Goal: Transaction & Acquisition: Obtain resource

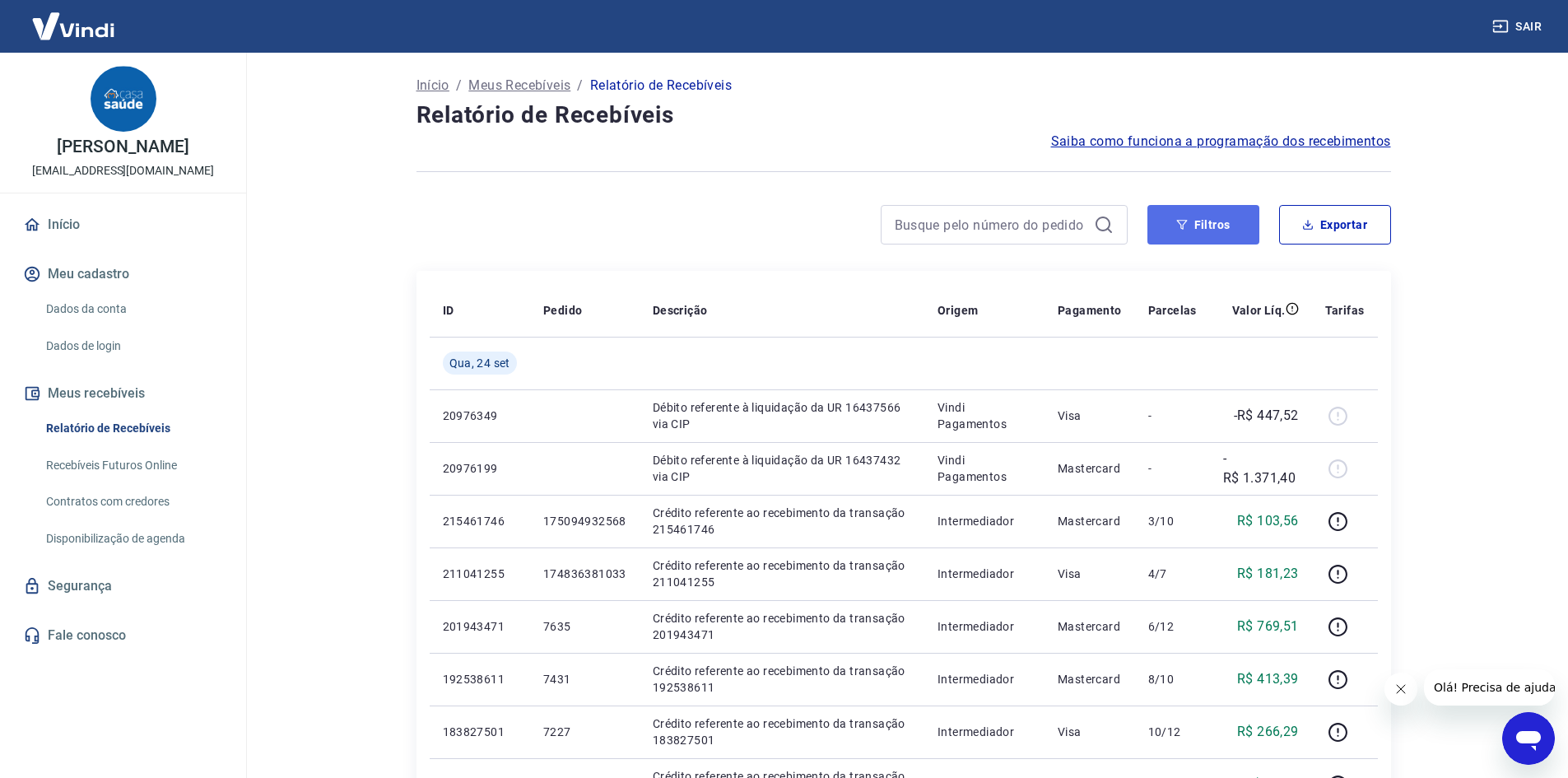
click at [1190, 227] on button "Filtros" at bounding box center [1203, 224] width 112 height 39
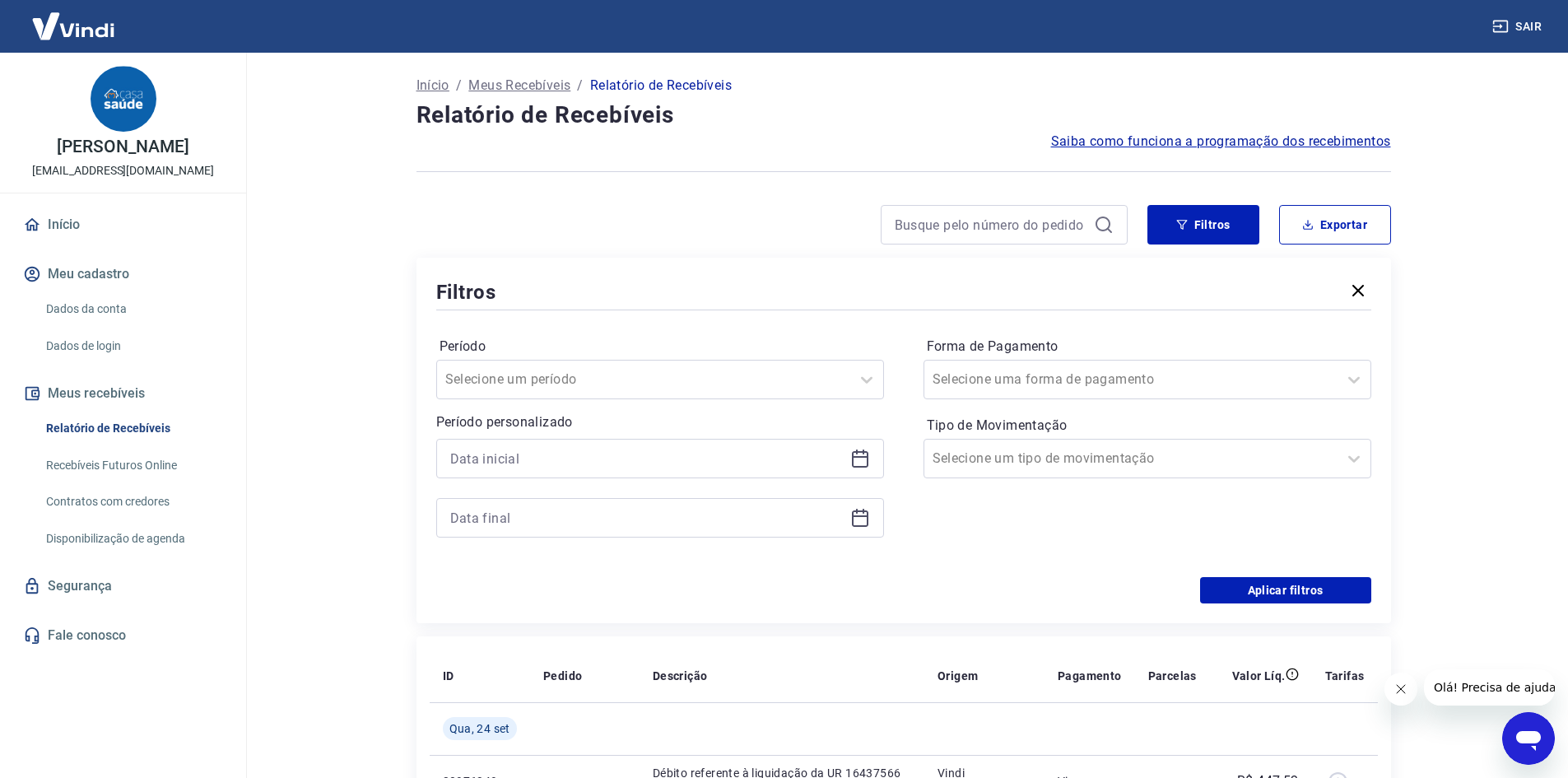
click at [847, 456] on div at bounding box center [660, 458] width 448 height 39
click at [858, 462] on icon at bounding box center [860, 458] width 20 height 20
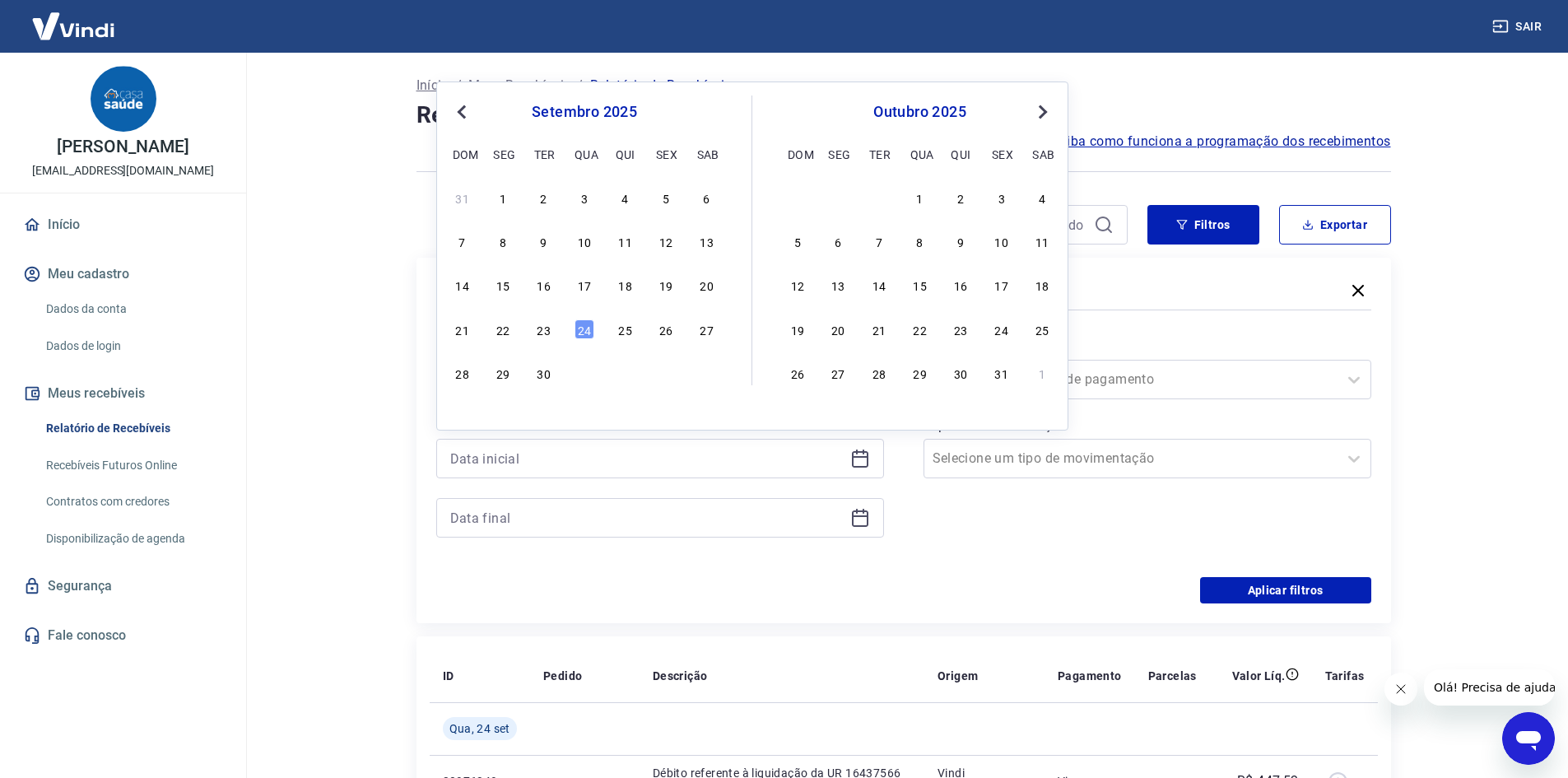
click at [538, 332] on div "23" at bounding box center [544, 328] width 20 height 20
type input "[DATE]"
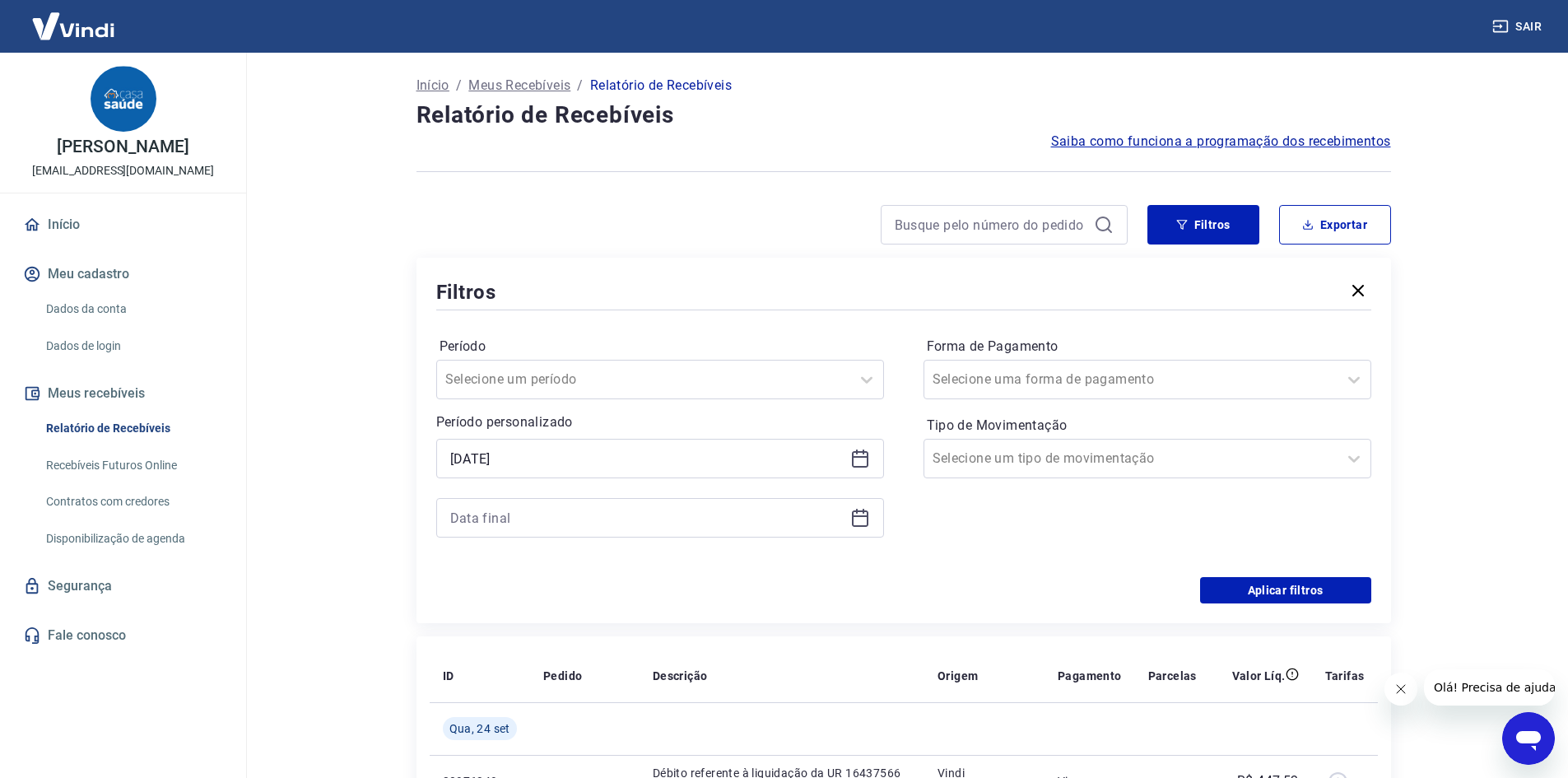
click at [850, 515] on icon at bounding box center [860, 518] width 20 height 20
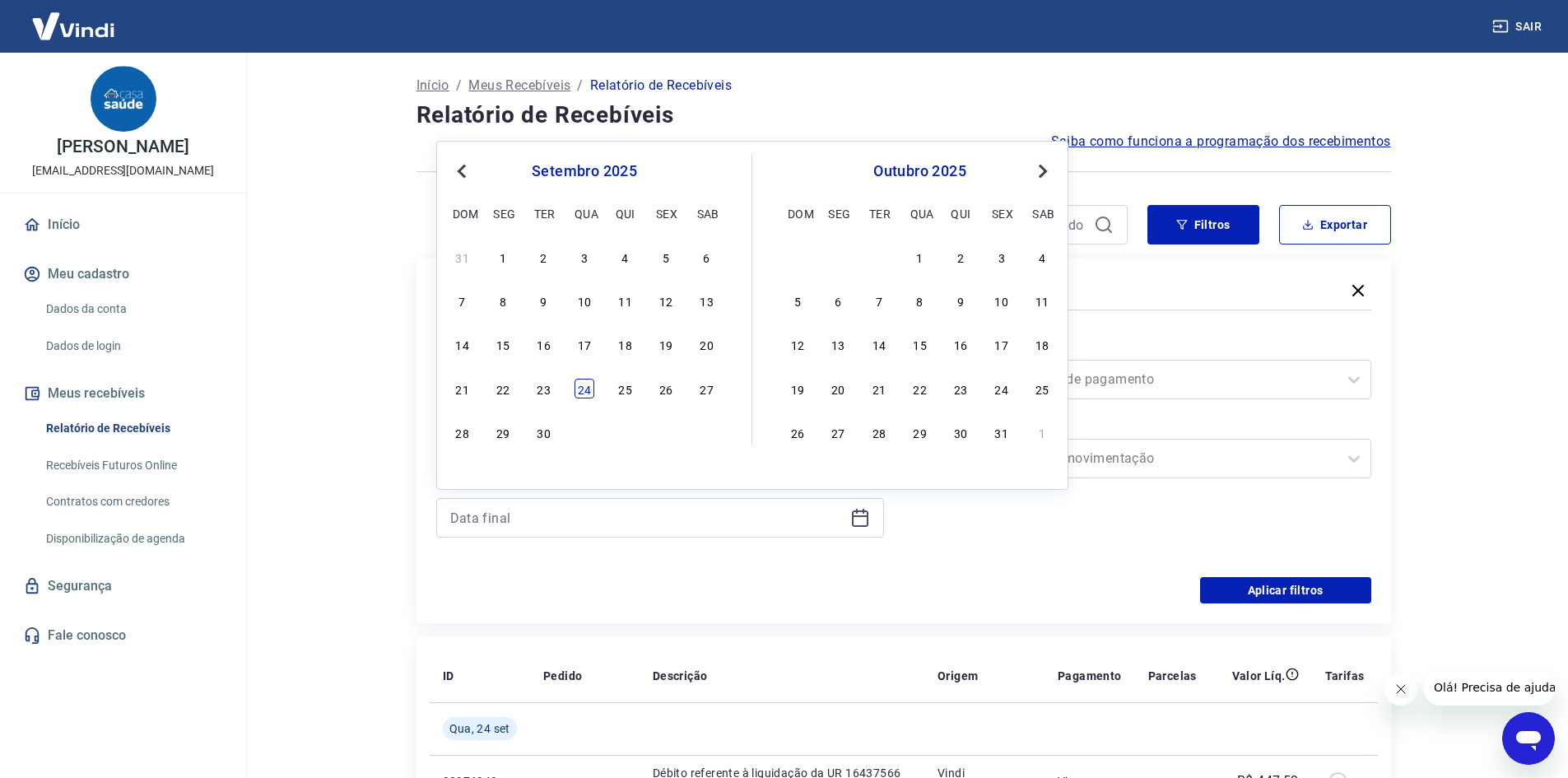
click at [586, 388] on div "24" at bounding box center [584, 388] width 20 height 20
type input "[DATE]"
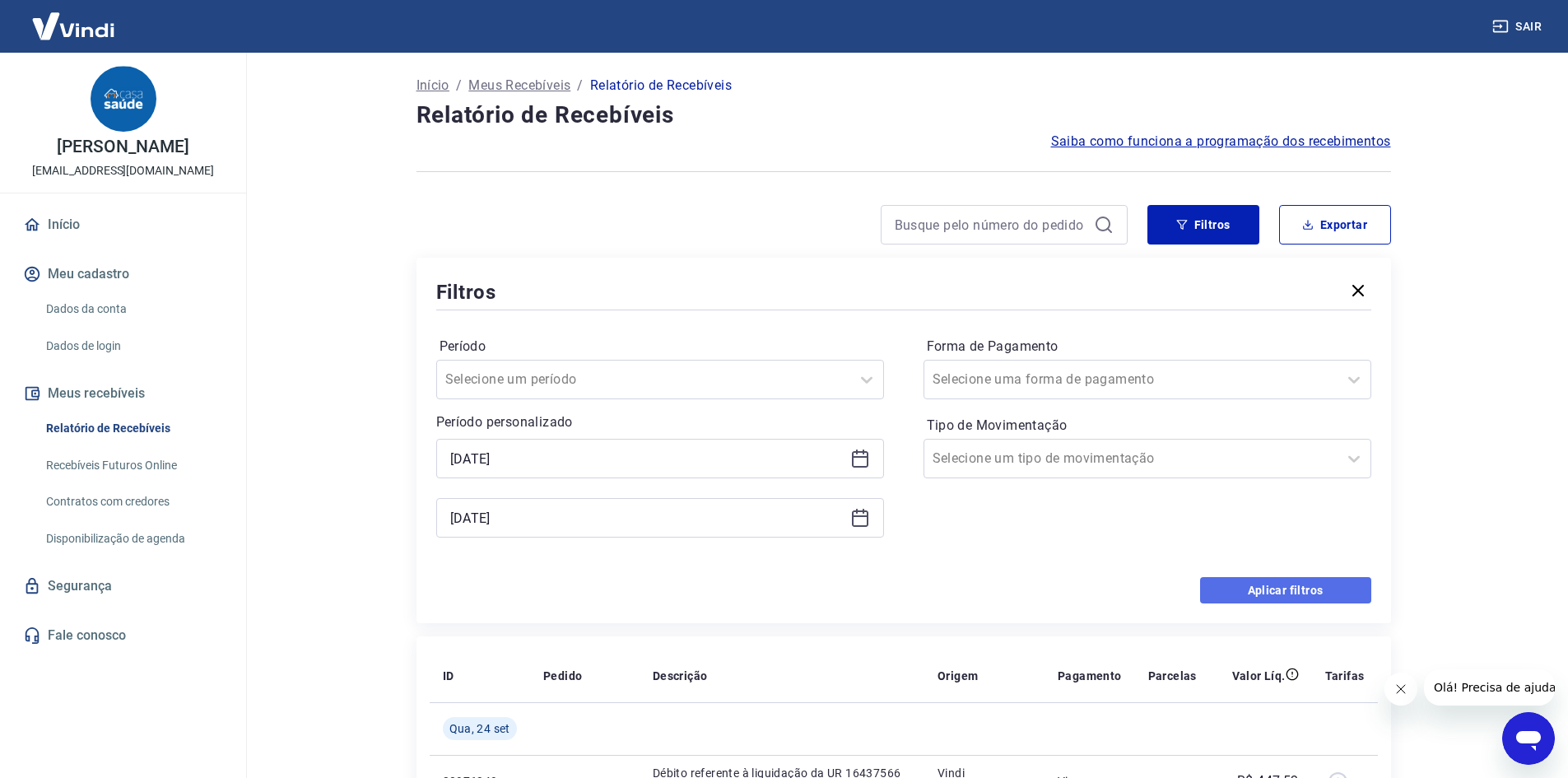
click at [1317, 595] on button "Aplicar filtros" at bounding box center [1286, 590] width 171 height 26
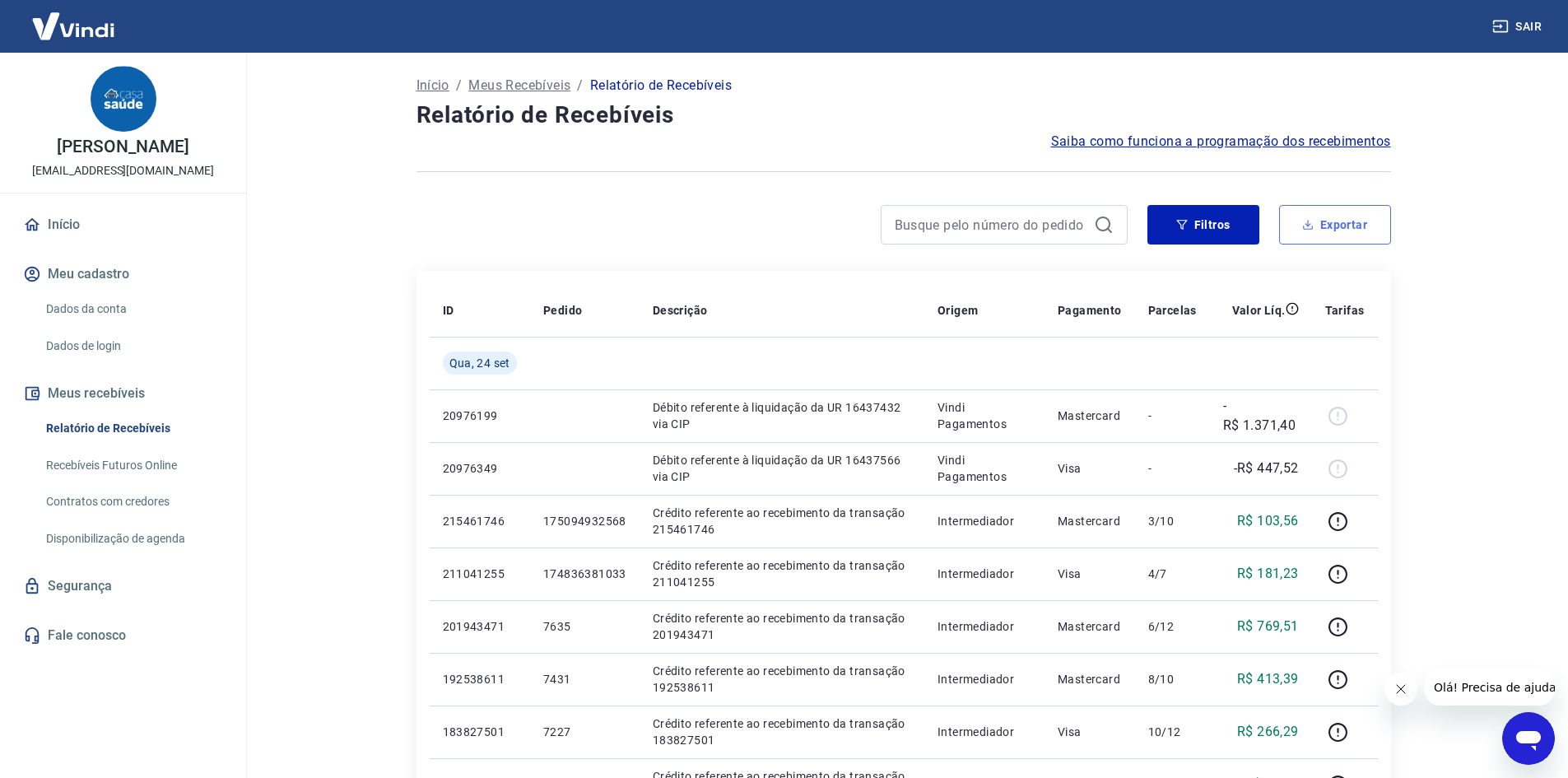
click at [1334, 227] on button "Exportar" at bounding box center [1335, 224] width 112 height 39
type input "[DATE]"
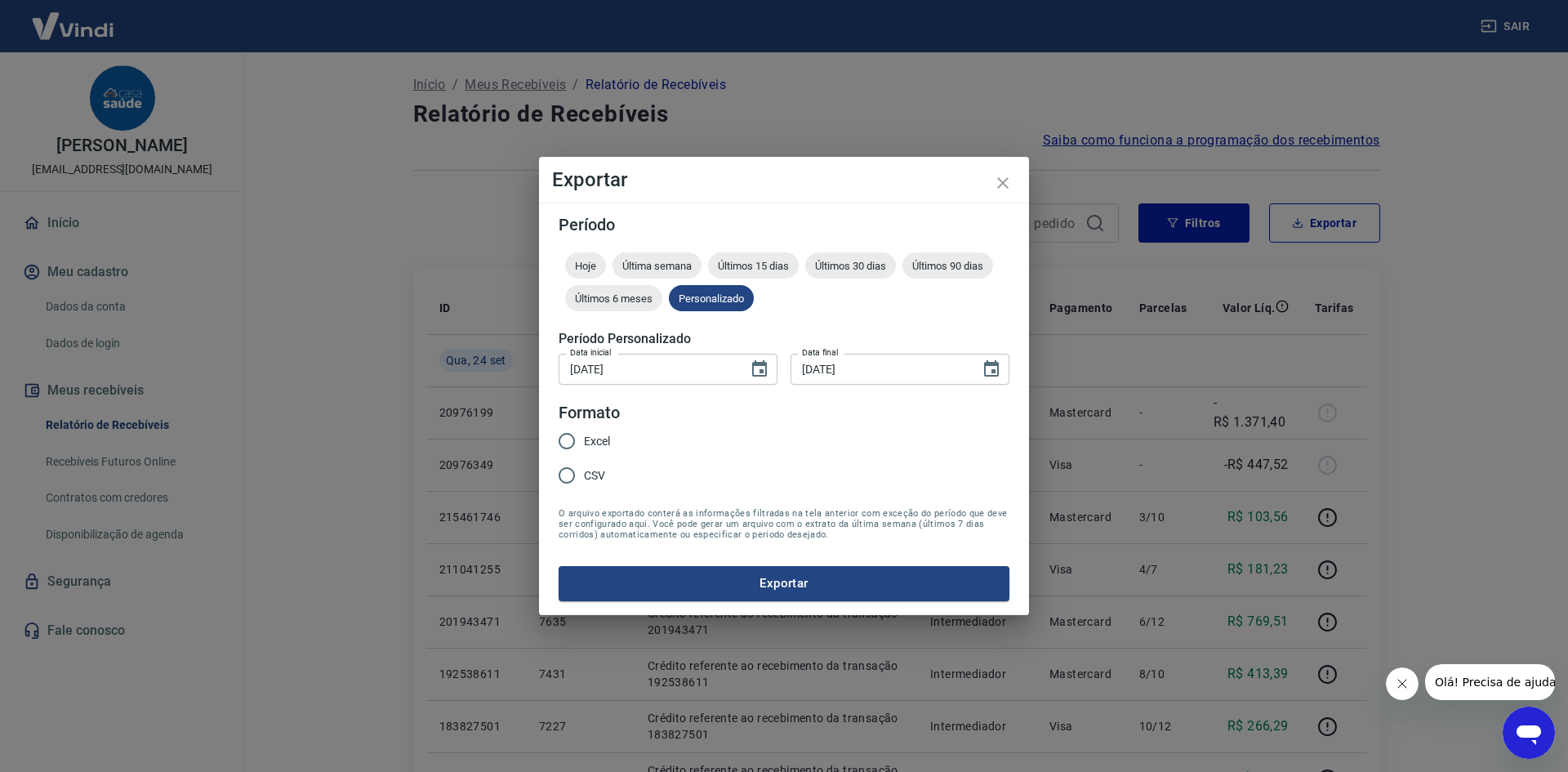
click at [577, 478] on input "CSV" at bounding box center [567, 476] width 34 height 34
radio input "true"
click at [637, 580] on button "Exportar" at bounding box center [784, 583] width 451 height 34
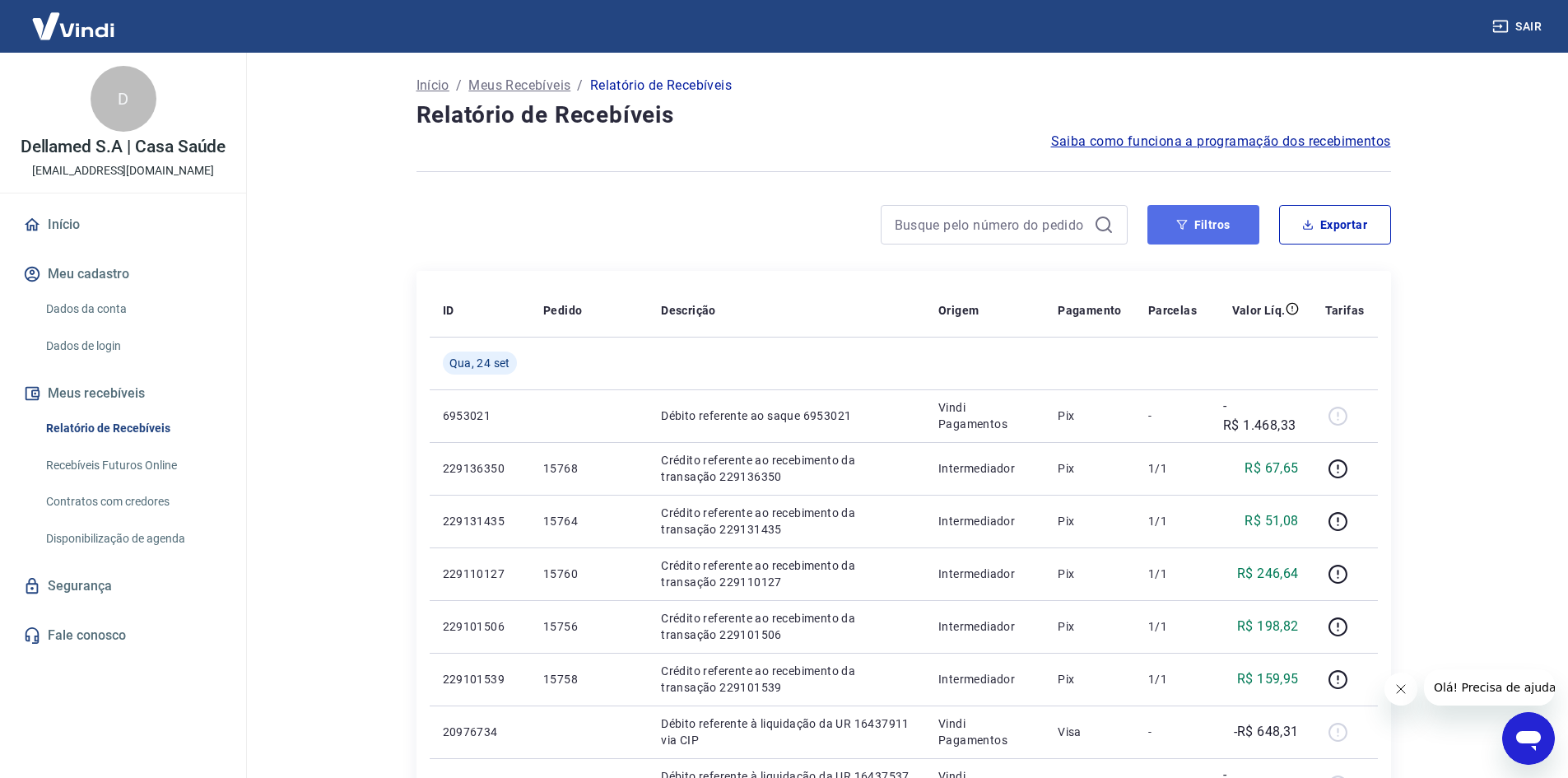
click at [1190, 224] on button "Filtros" at bounding box center [1203, 224] width 112 height 39
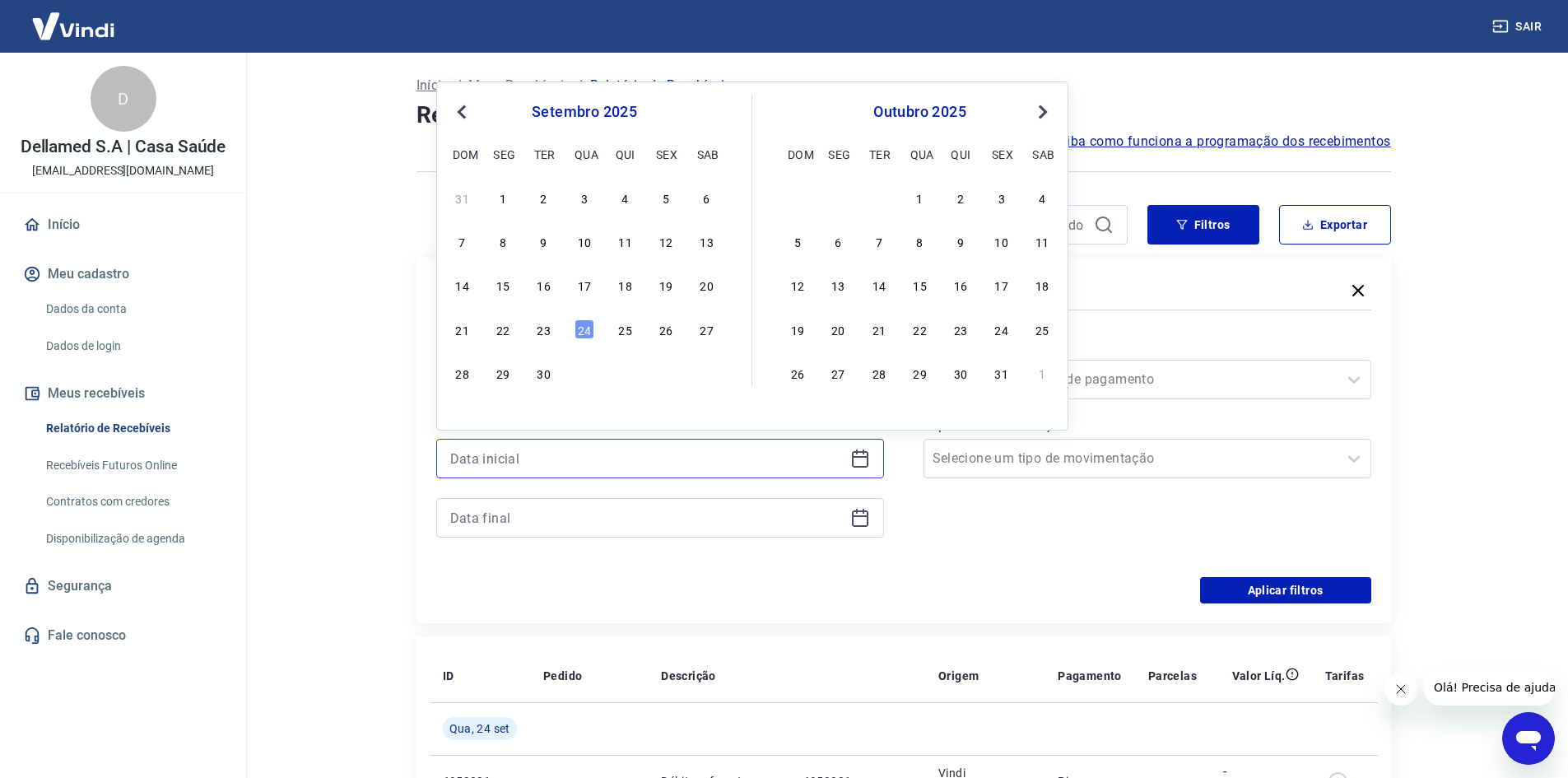
click at [695, 462] on input at bounding box center [647, 458] width 393 height 25
click at [551, 339] on div "21 22 23 24 25 26 27" at bounding box center [584, 328] width 268 height 24
click at [551, 339] on div "21 22 23 24 25 26 27" at bounding box center [584, 328] width 268 height 24
click at [549, 336] on div "23" at bounding box center [544, 328] width 20 height 20
type input "[DATE]"
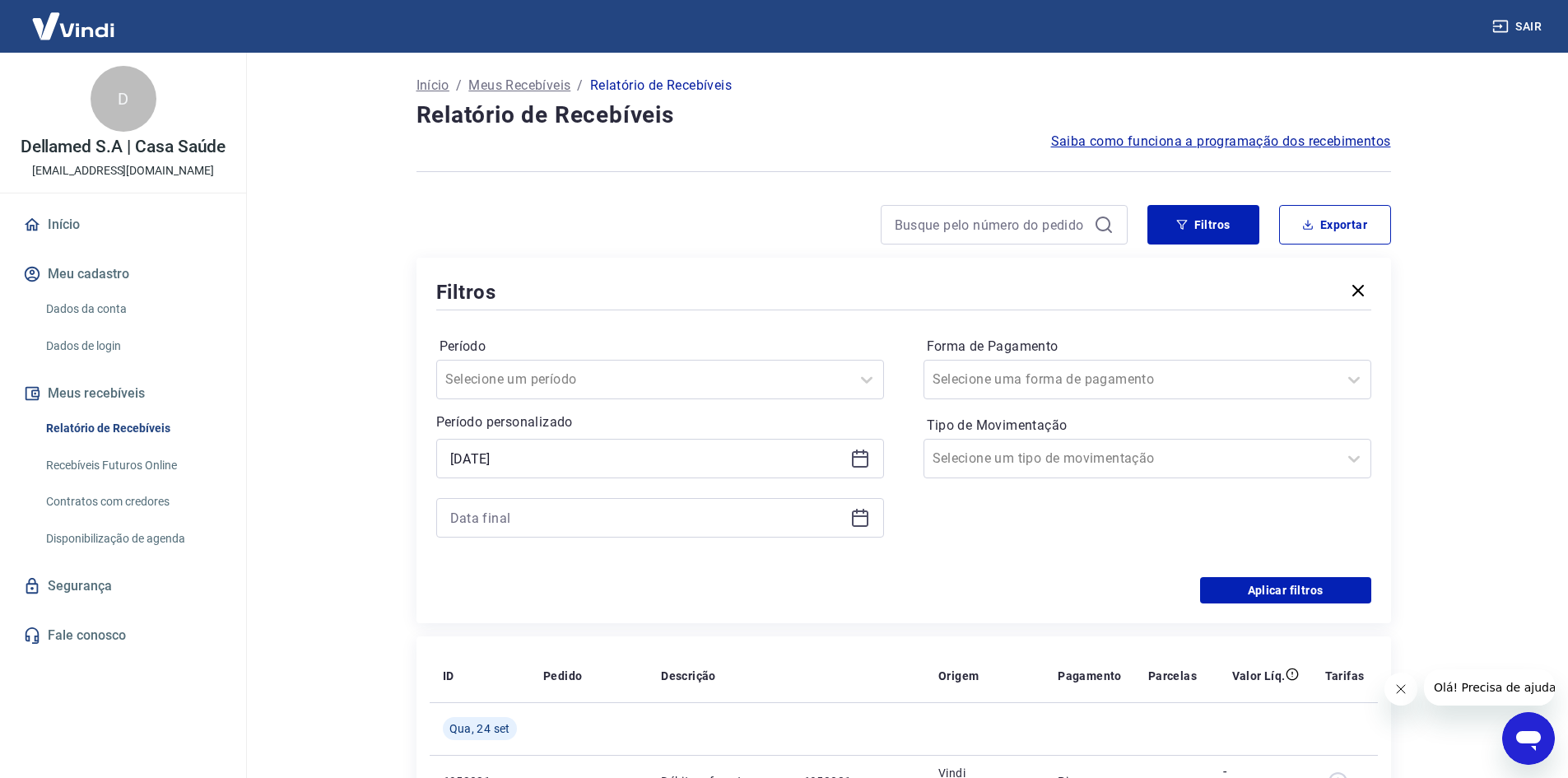
click at [854, 510] on icon at bounding box center [860, 518] width 16 height 16
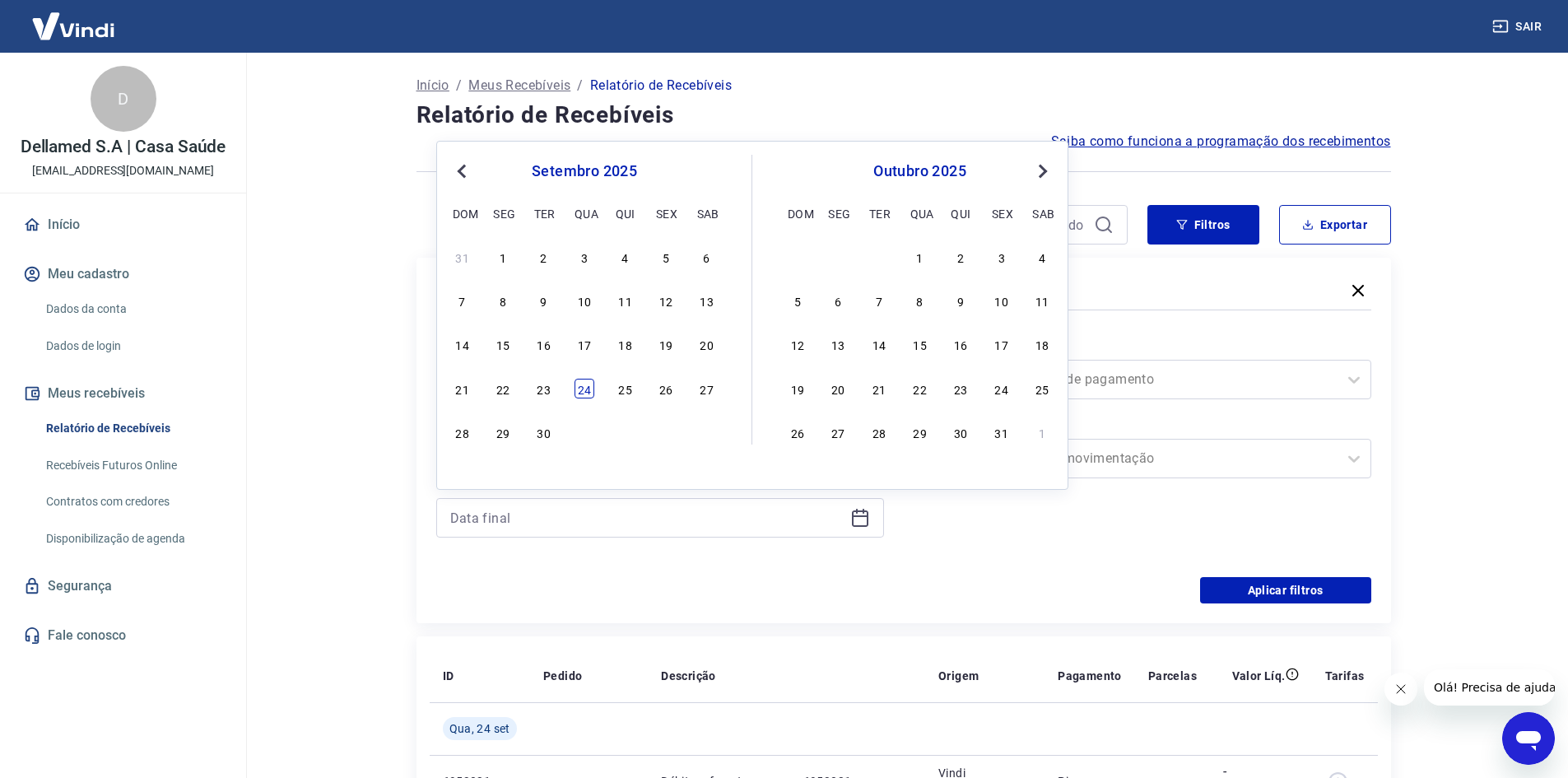
click at [582, 391] on div "24" at bounding box center [584, 388] width 20 height 20
type input "[DATE]"
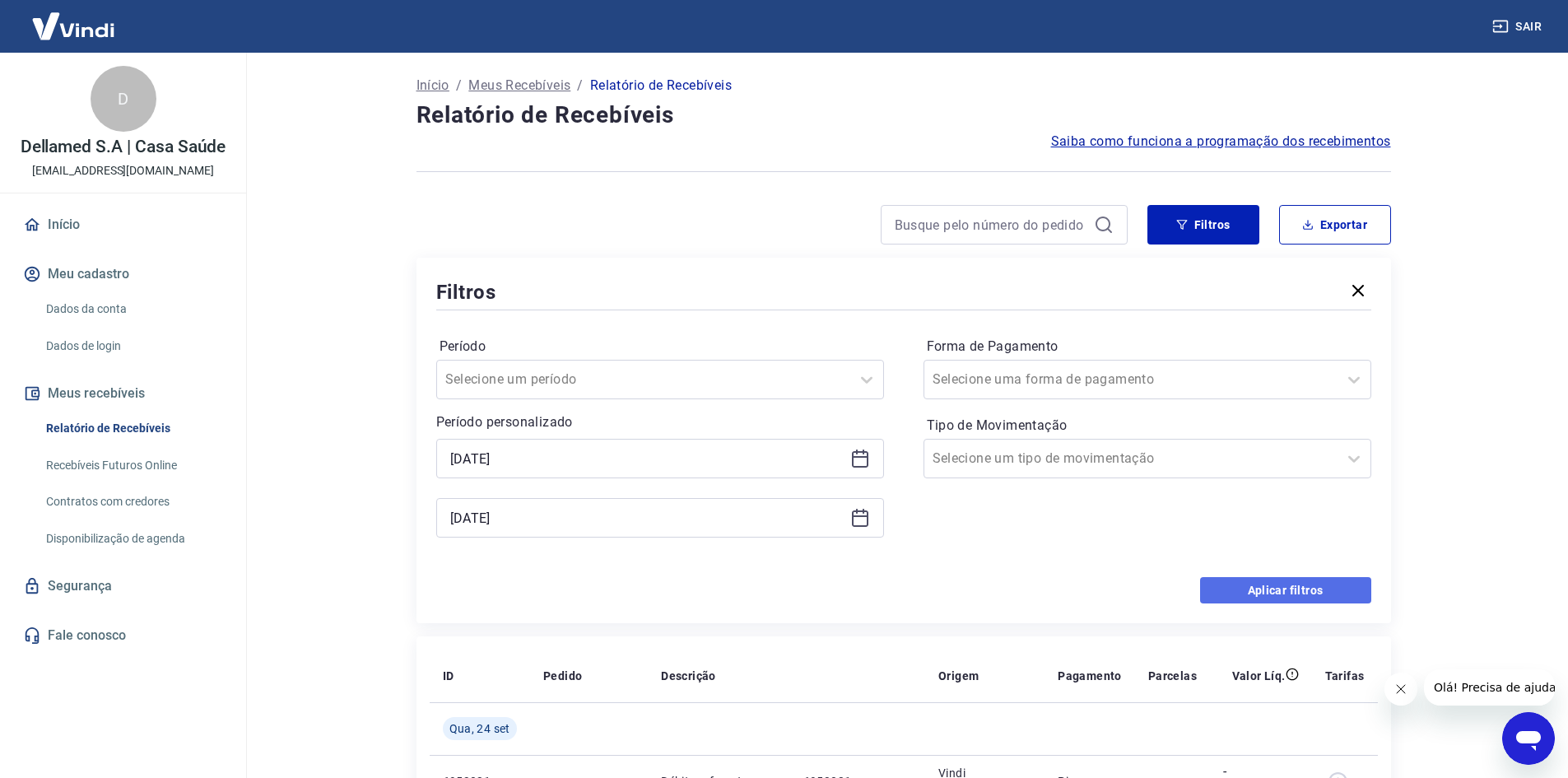
click at [1324, 587] on button "Aplicar filtros" at bounding box center [1286, 590] width 171 height 26
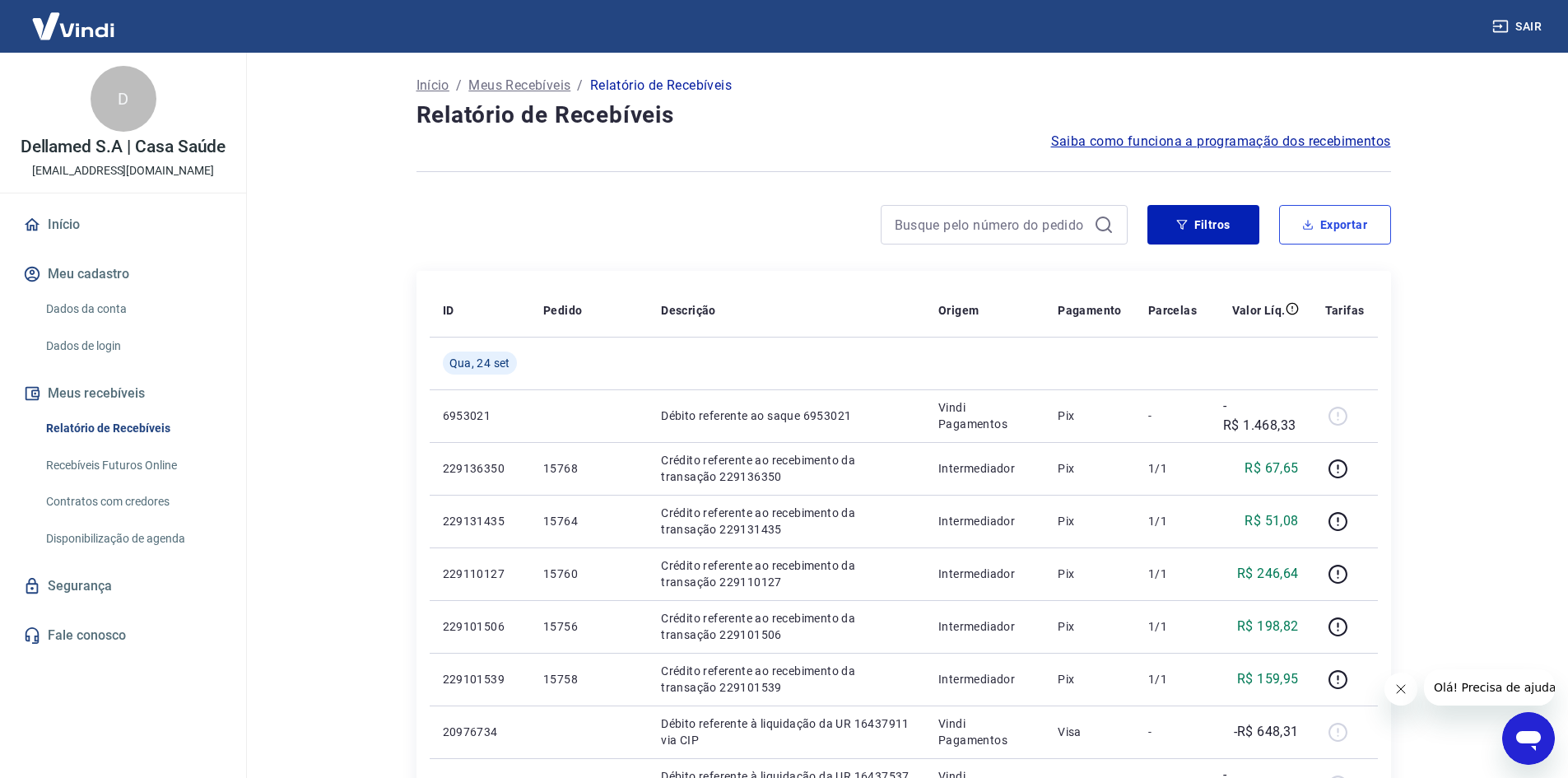
click at [1346, 241] on button "Exportar" at bounding box center [1335, 224] width 112 height 39
type input "[DATE]"
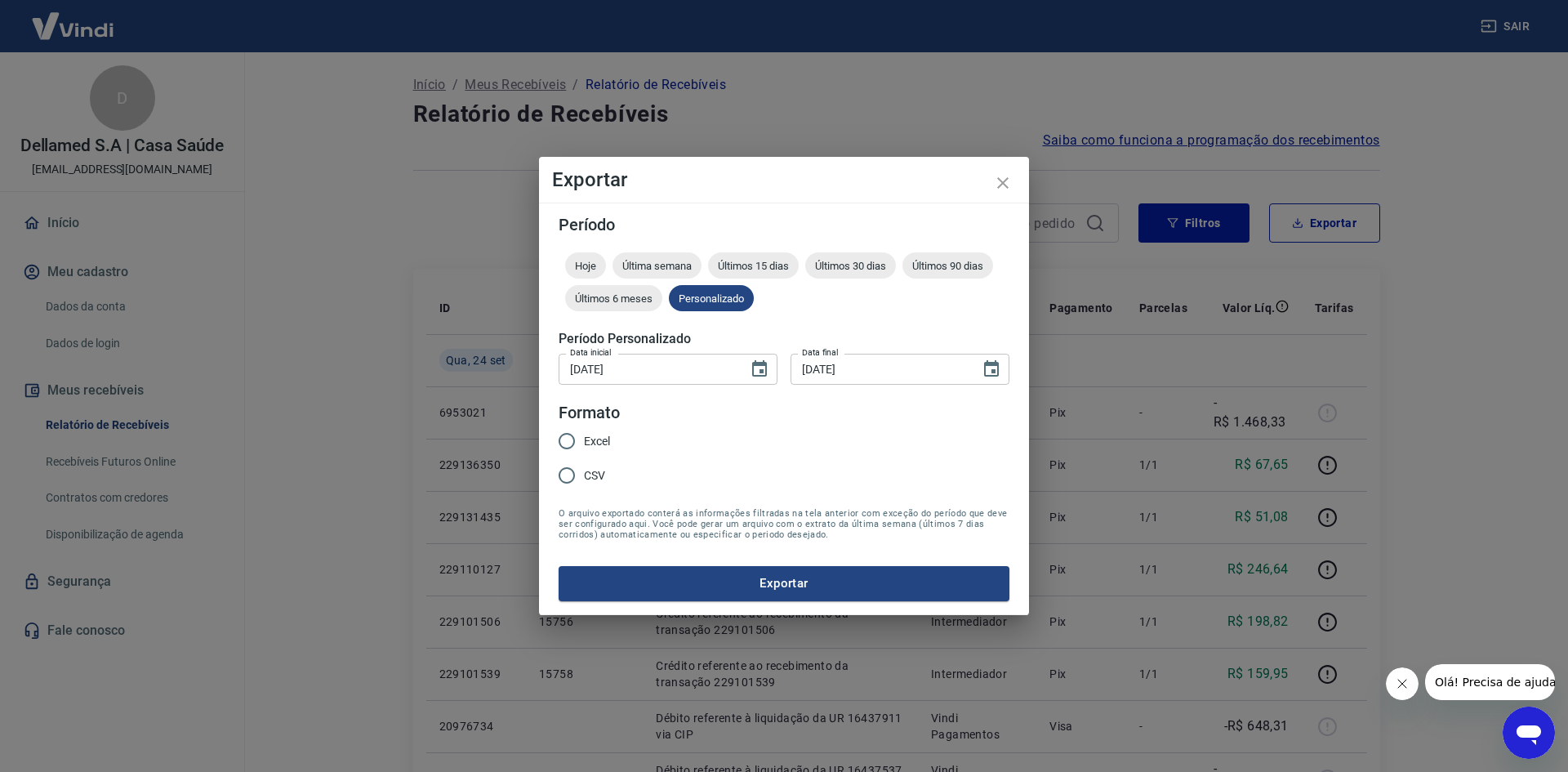
click at [567, 474] on input "CSV" at bounding box center [567, 476] width 34 height 34
radio input "true"
drag, startPoint x: 598, startPoint y: 545, endPoint x: 600, endPoint y: 557, distance: 12.2
click at [598, 549] on form "Período Hoje Última semana Últimos 15 dias Últimos 30 dias Últimos 90 dias Últi…" at bounding box center [784, 408] width 451 height 384
click at [607, 579] on button "Exportar" at bounding box center [784, 583] width 451 height 34
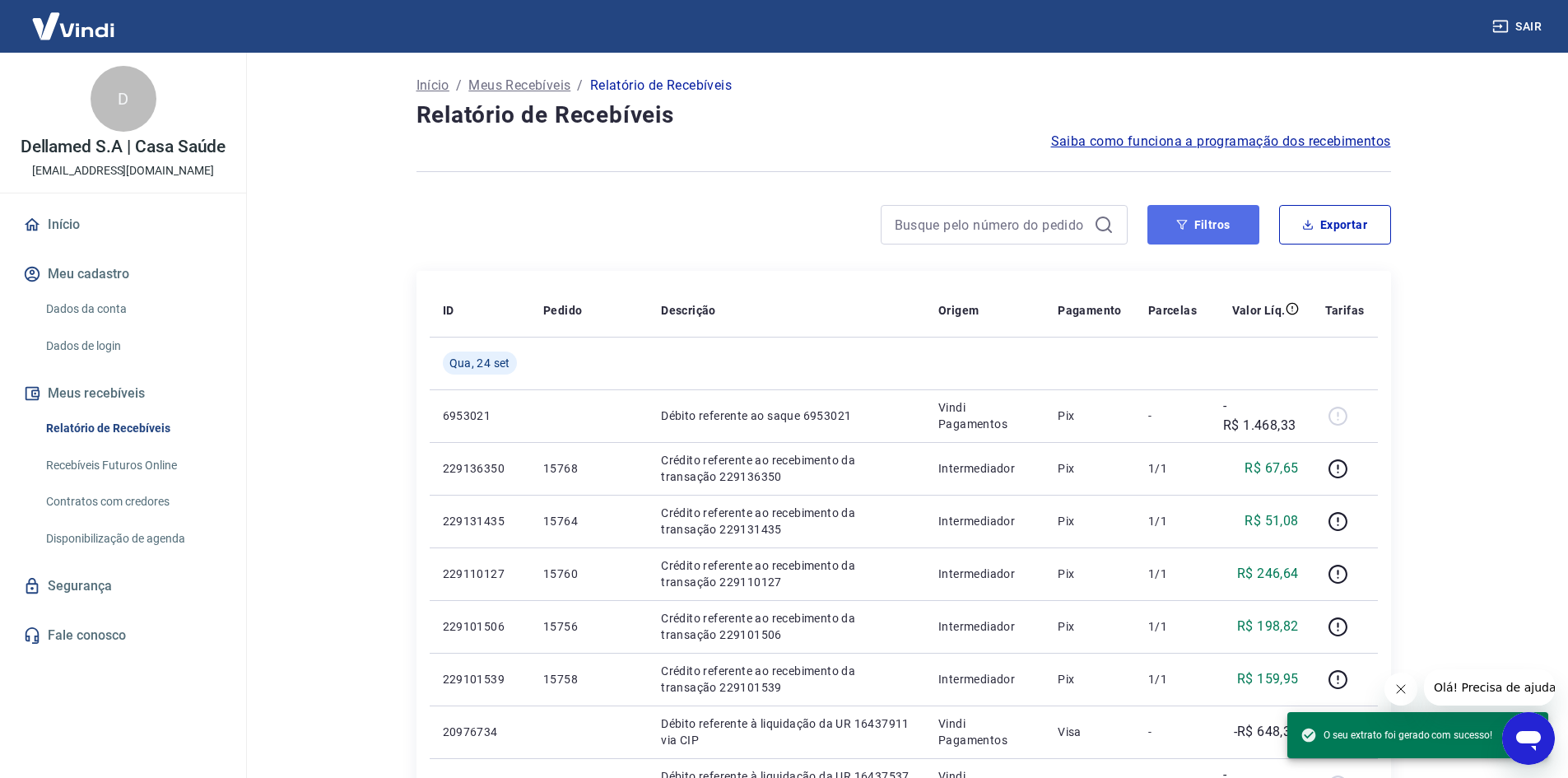
click at [1189, 225] on button "Filtros" at bounding box center [1203, 224] width 112 height 39
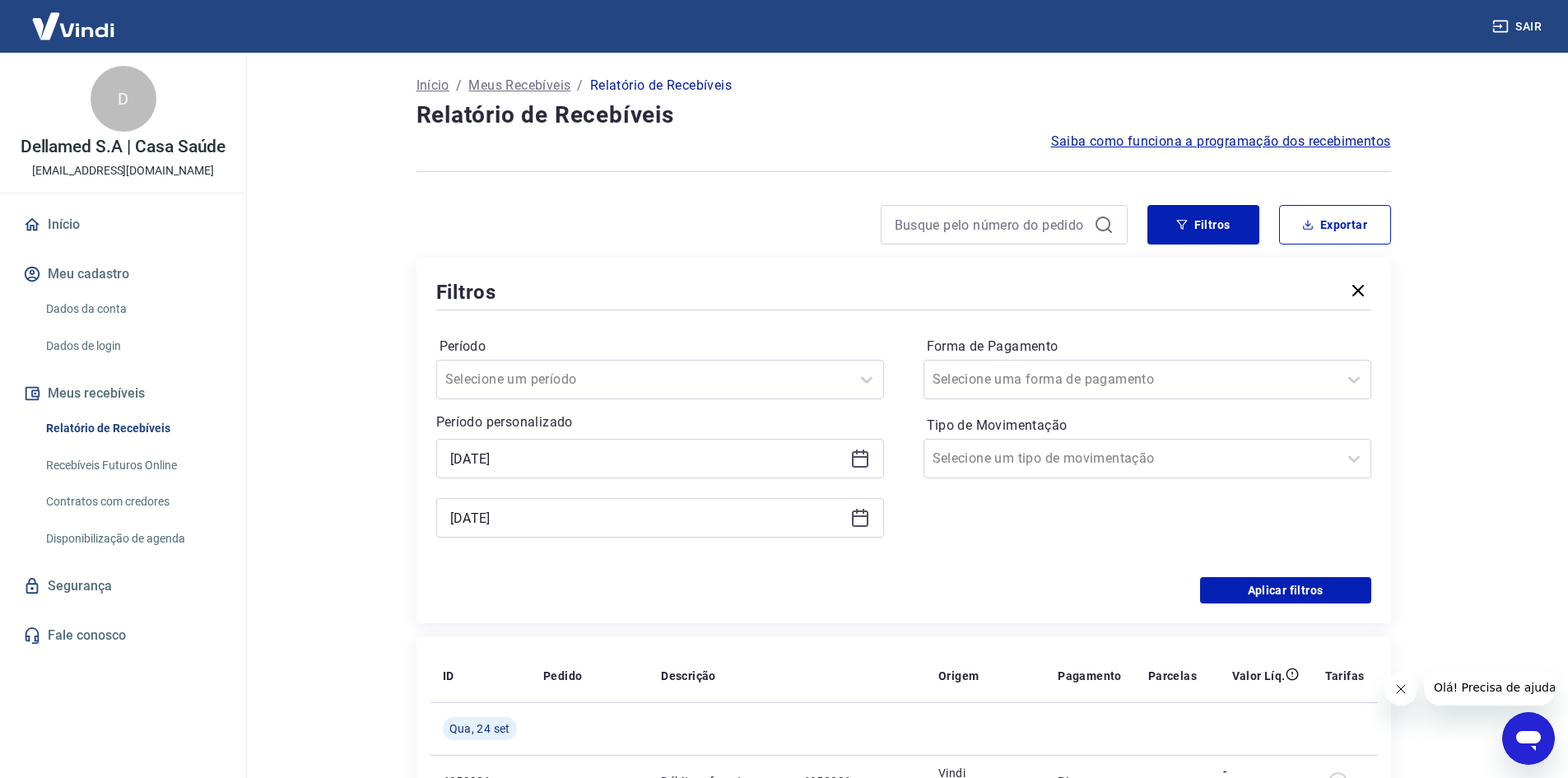
click at [859, 467] on icon at bounding box center [860, 458] width 16 height 16
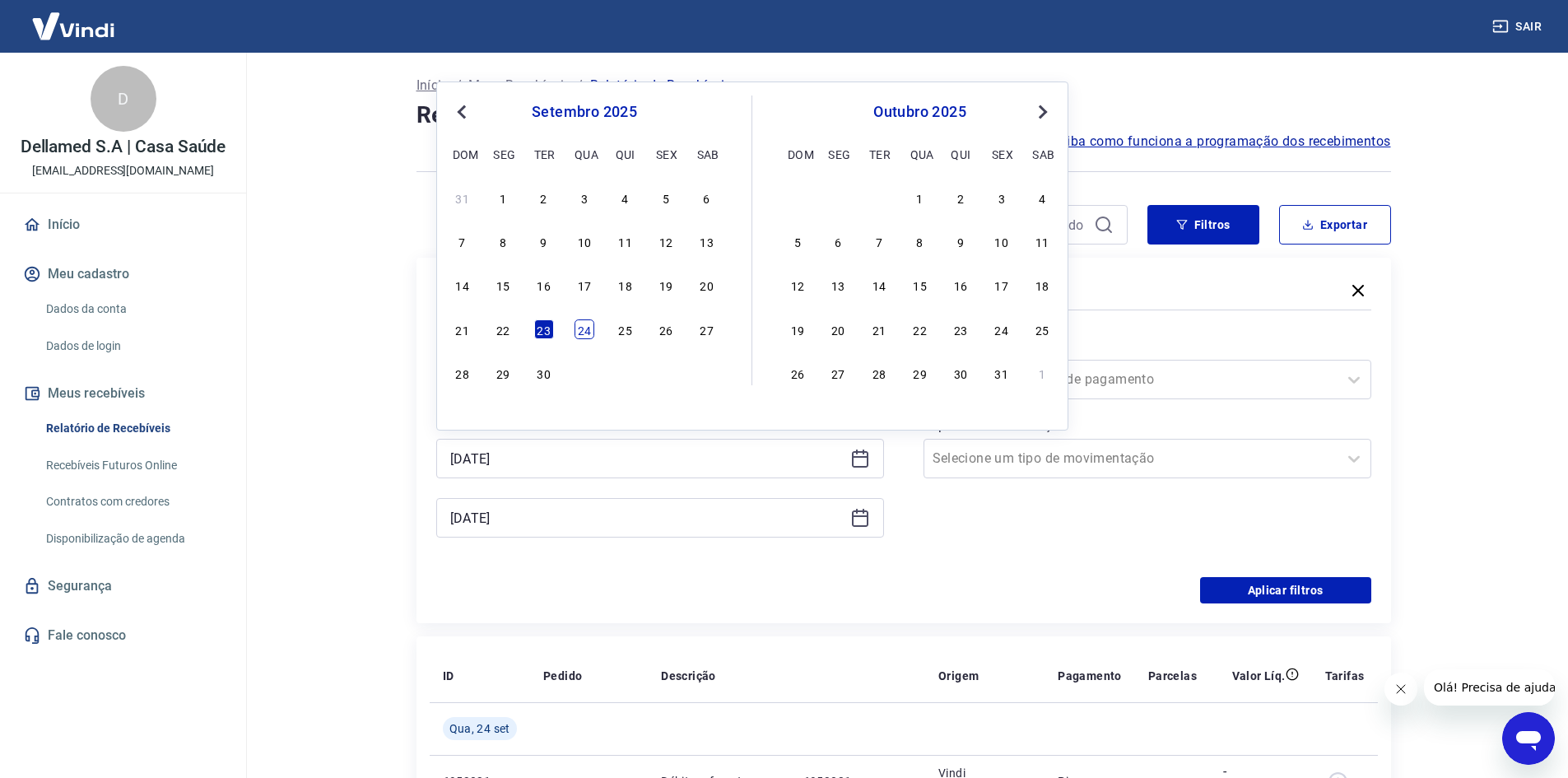
click at [587, 329] on div "24" at bounding box center [584, 328] width 20 height 20
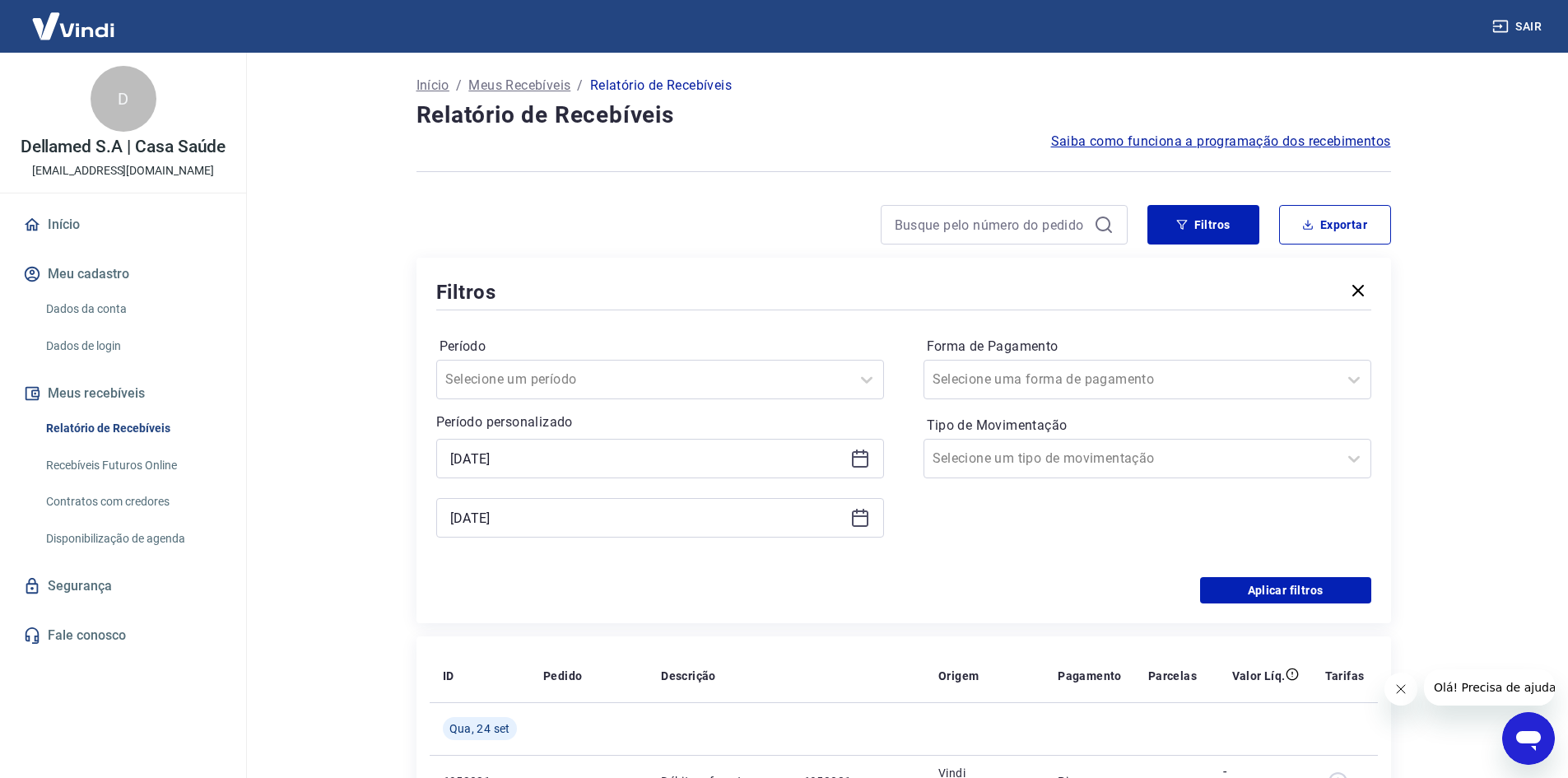
drag, startPoint x: 849, startPoint y: 467, endPoint x: 842, endPoint y: 465, distance: 7.3
click at [850, 467] on icon at bounding box center [860, 458] width 20 height 20
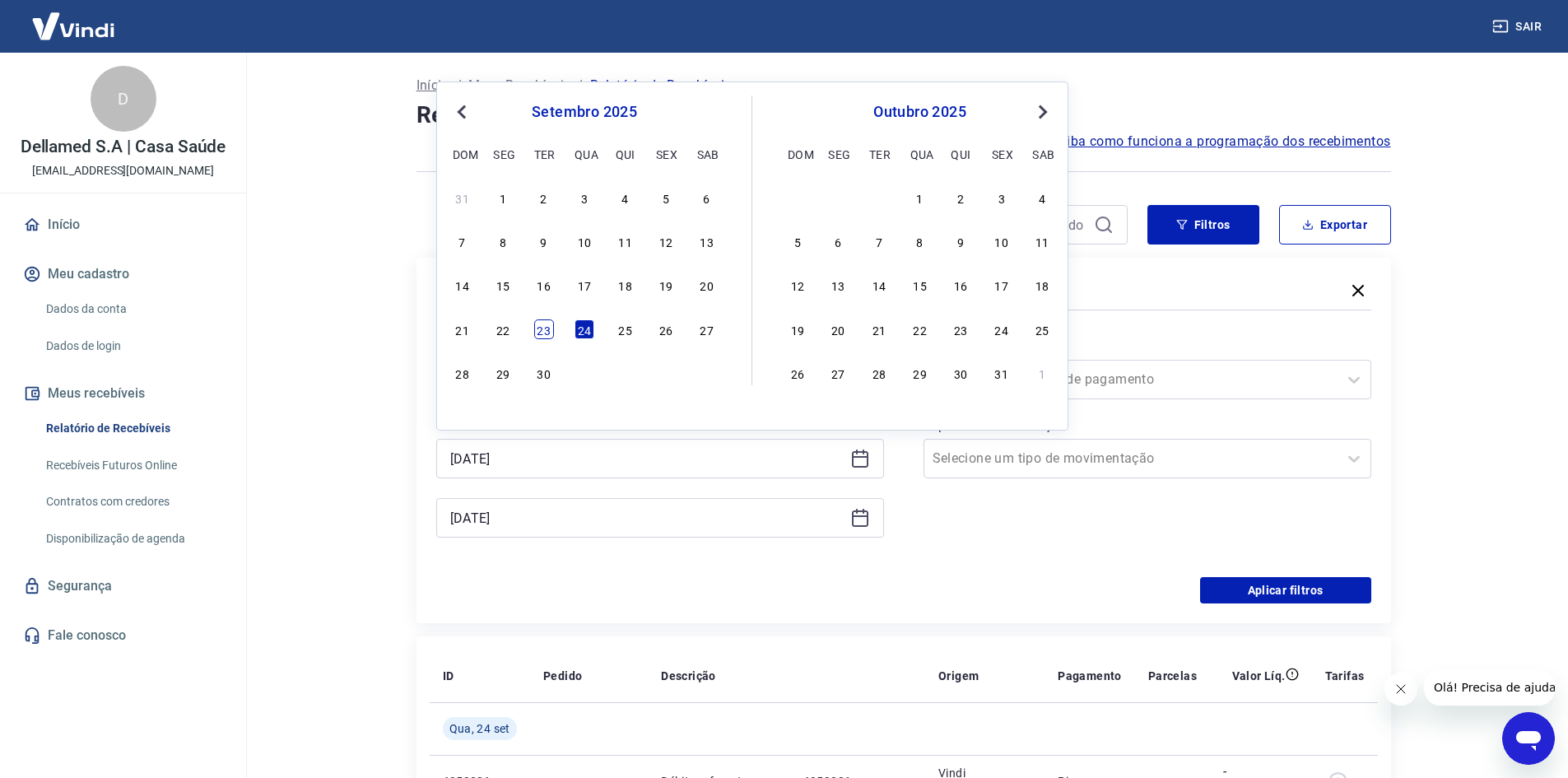
click at [540, 322] on div "23" at bounding box center [544, 328] width 20 height 20
type input "[DATE]"
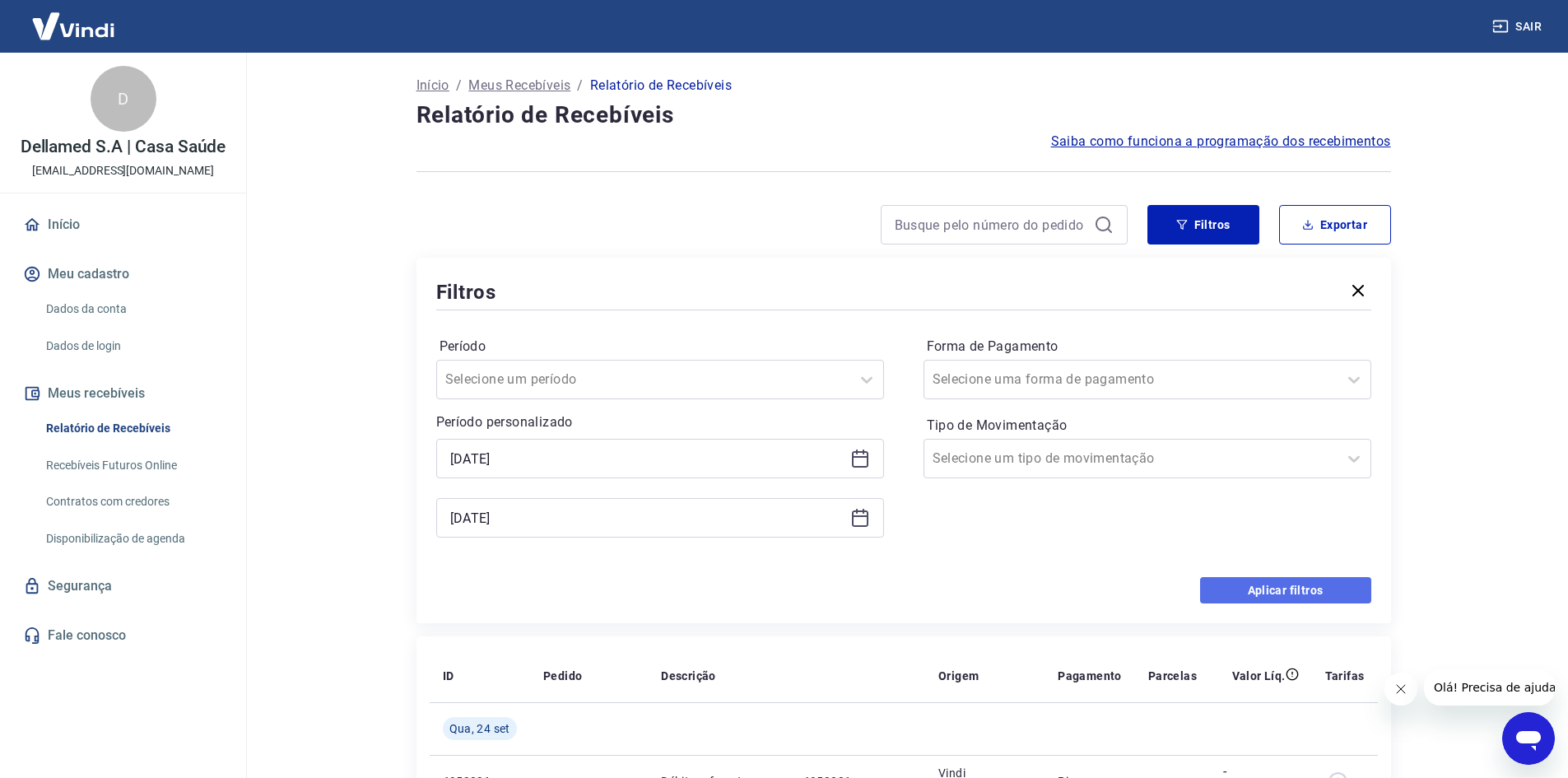
click at [1241, 579] on button "Aplicar filtros" at bounding box center [1286, 590] width 171 height 26
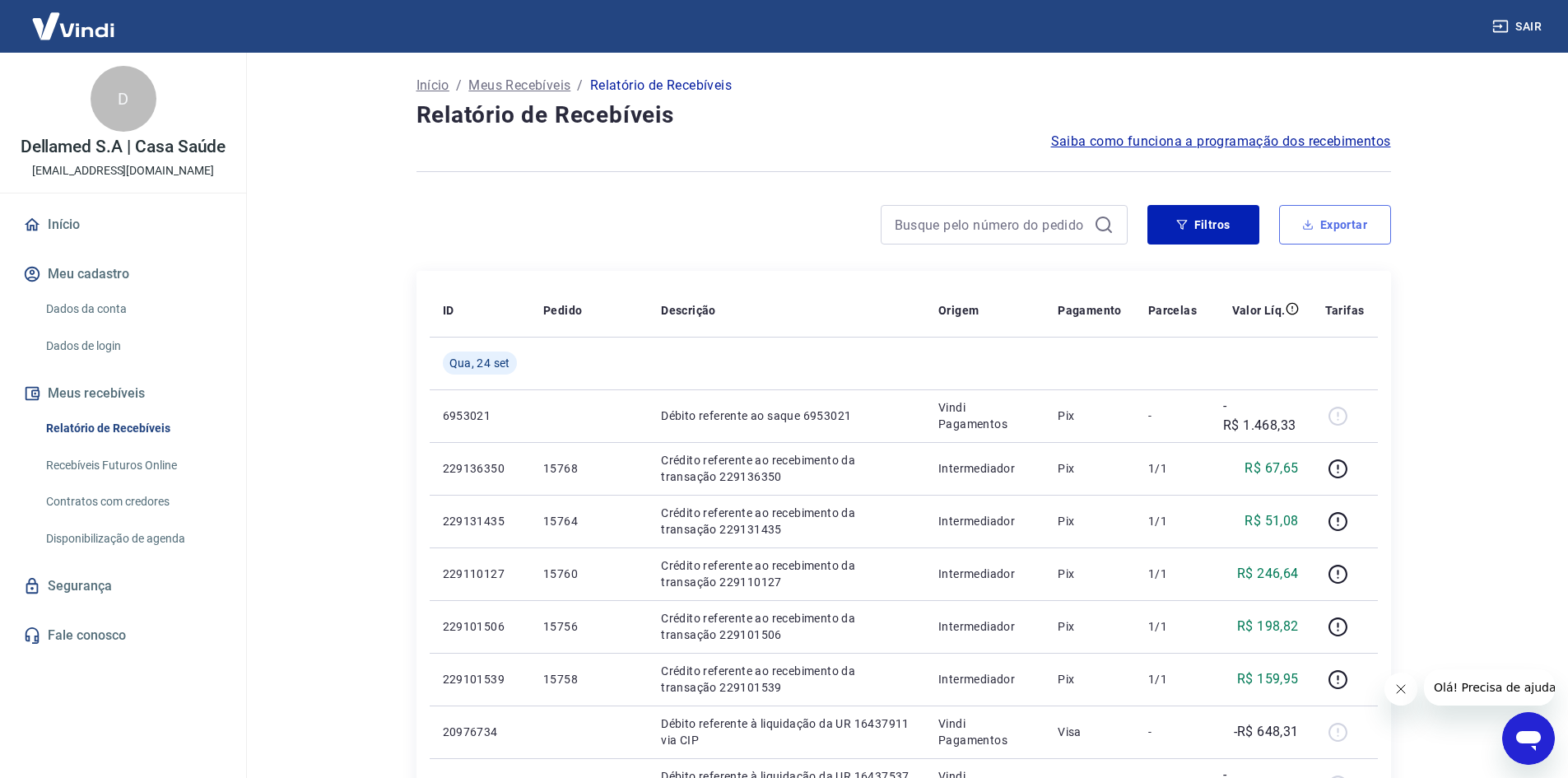
click at [1344, 221] on button "Exportar" at bounding box center [1335, 224] width 112 height 39
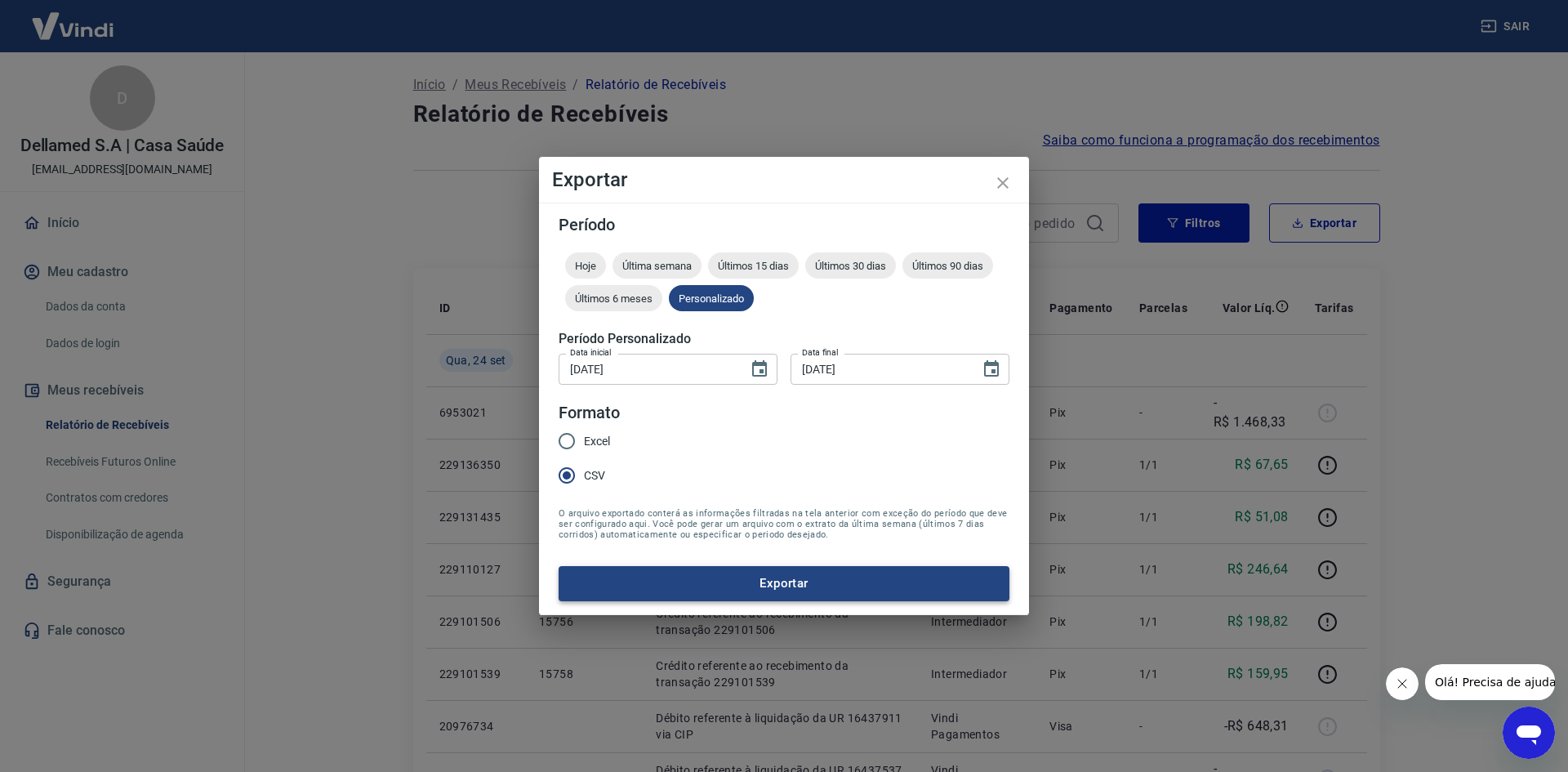
click at [754, 581] on button "Exportar" at bounding box center [784, 583] width 451 height 34
